Goal: Information Seeking & Learning: Learn about a topic

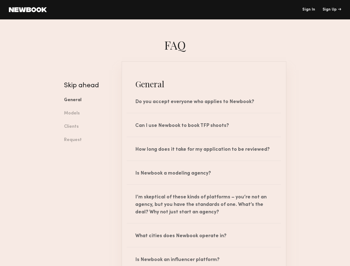
click at [332, 10] on div "Sign Up" at bounding box center [332, 10] width 19 height 4
click at [89, 100] on link "General" at bounding box center [88, 100] width 49 height 13
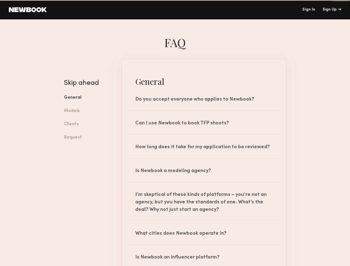
click at [89, 114] on link "Models" at bounding box center [88, 110] width 49 height 13
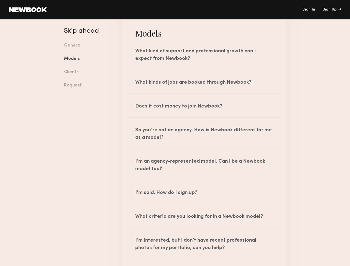
click at [89, 140] on div "Skip ahead General Models Clients Request" at bounding box center [89, 243] width 58 height 998
click at [204, 101] on div "Does it cost money to join Newbook?" at bounding box center [204, 105] width 164 height 23
click at [204, 125] on div "So you’re not an agency. How is Newbook different for me as a model?" at bounding box center [204, 133] width 164 height 31
click at [204, 149] on div at bounding box center [204, 149] width 154 height 1
click at [204, 173] on div "I’m an agency-represented model. Can I be a Newbook model too?" at bounding box center [204, 164] width 164 height 31
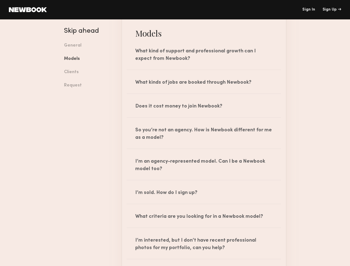
click at [204, 204] on div at bounding box center [204, 204] width 154 height 1
